Goal: Information Seeking & Learning: Compare options

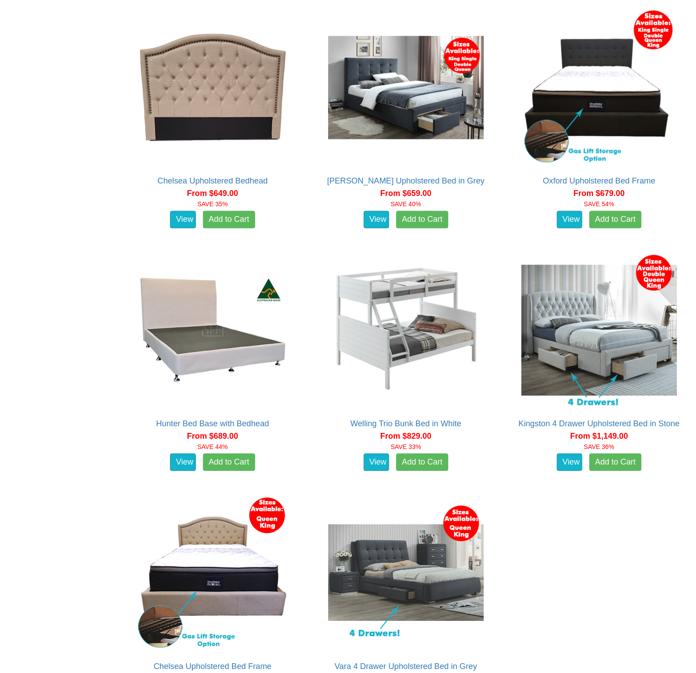
scroll to position [1270, 0]
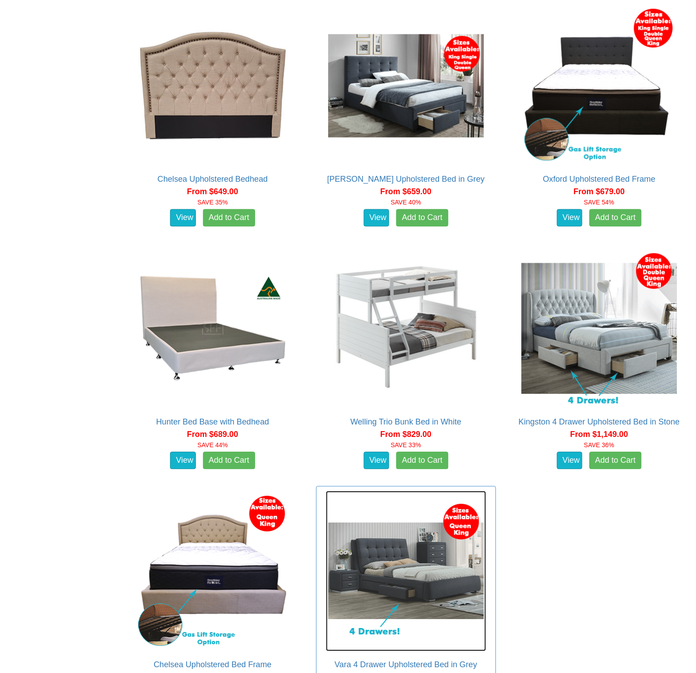
click at [486, 491] on img at bounding box center [406, 571] width 160 height 160
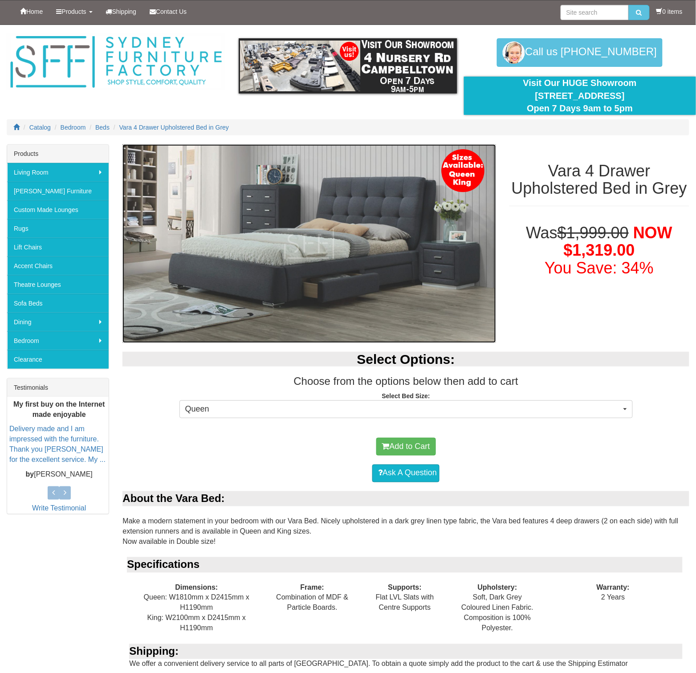
click at [438, 254] on img at bounding box center [308, 243] width 373 height 199
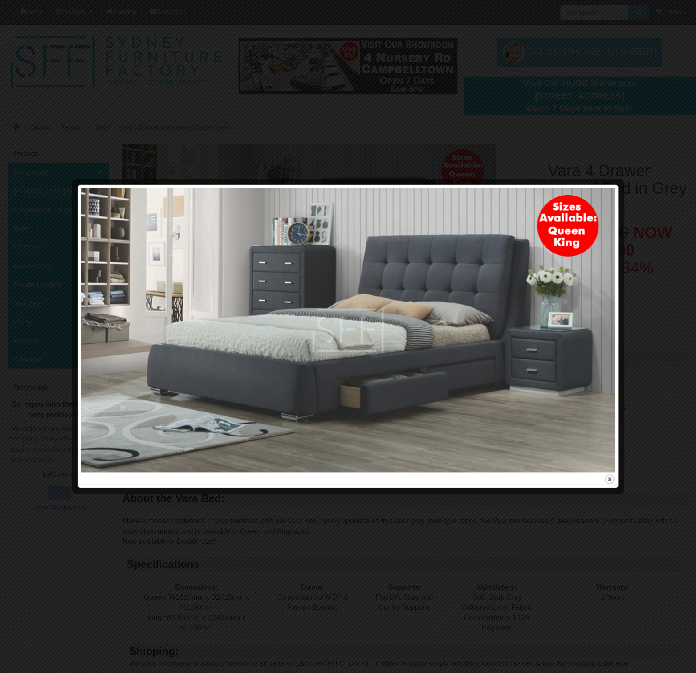
click at [637, 261] on div at bounding box center [348, 336] width 696 height 673
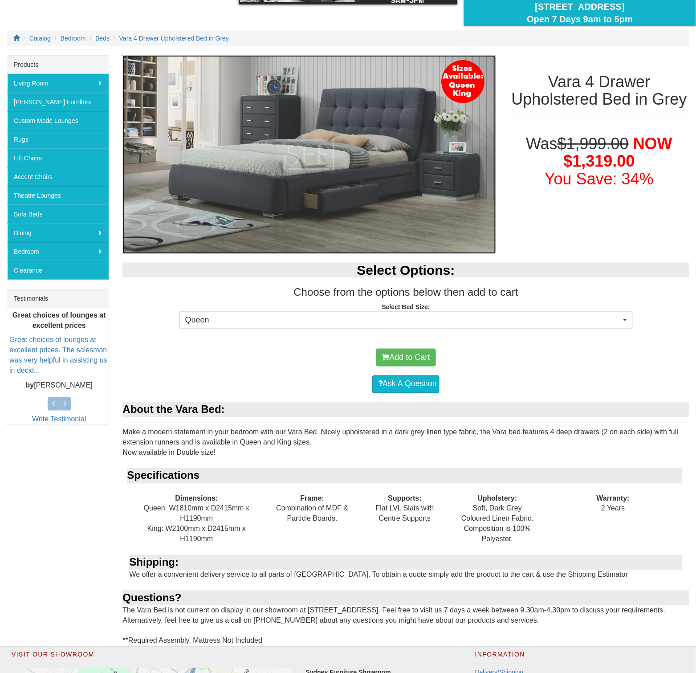
scroll to position [242, 0]
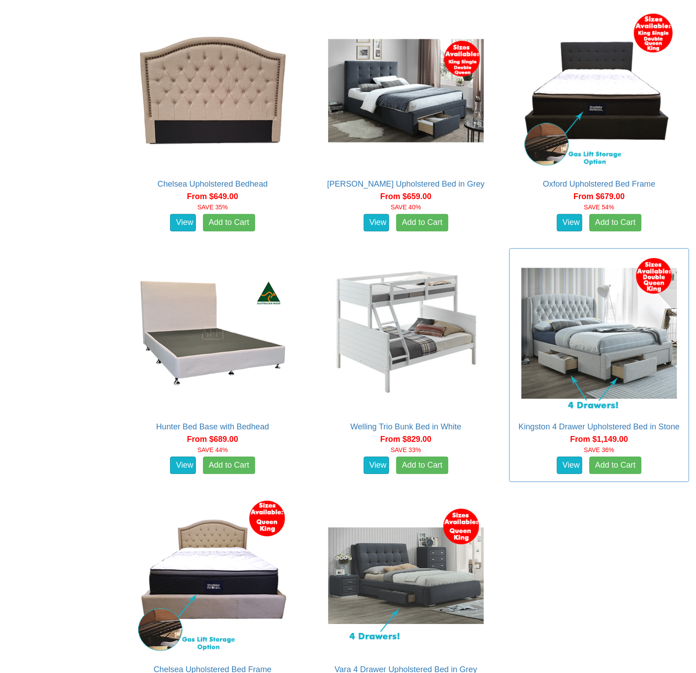
scroll to position [1277, 0]
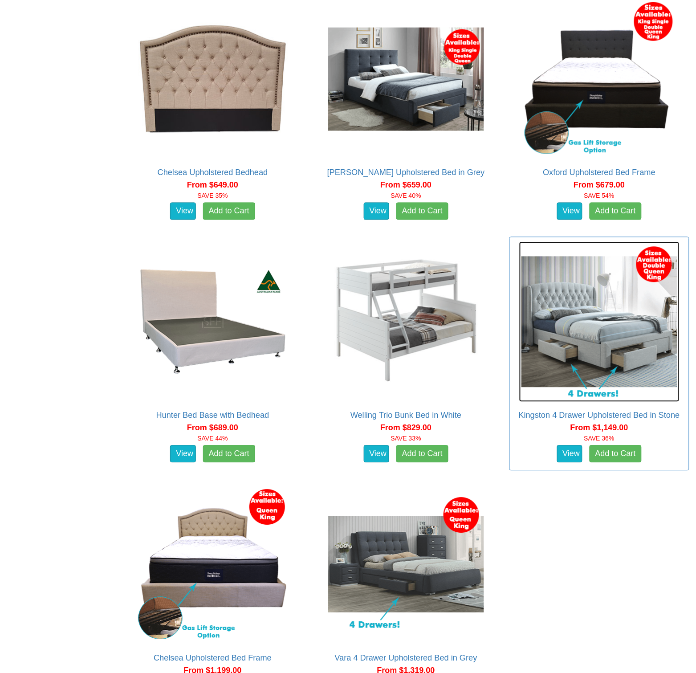
click at [519, 355] on img at bounding box center [599, 322] width 160 height 160
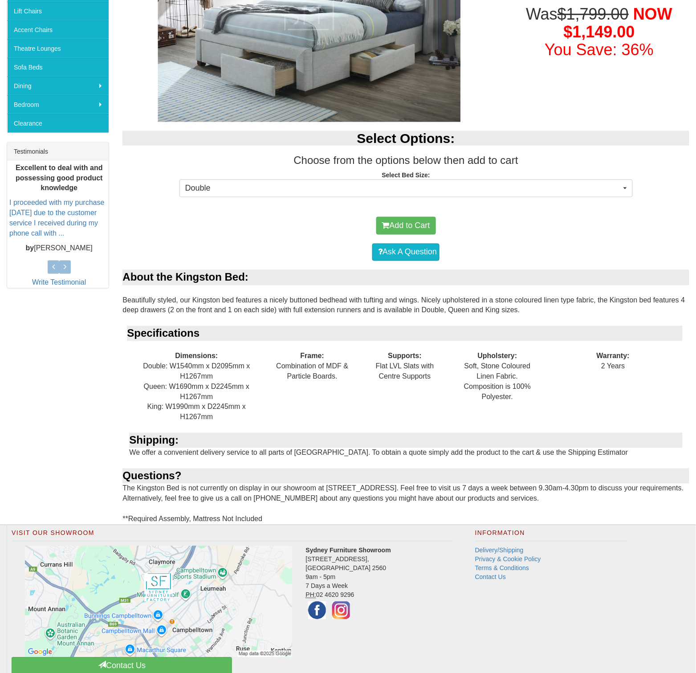
scroll to position [277, 0]
